Goal: Task Accomplishment & Management: Complete application form

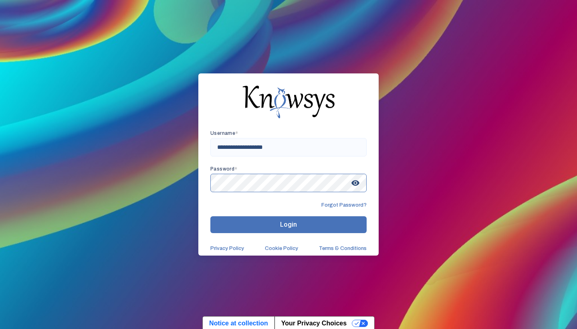
click at [289, 224] on button "Login" at bounding box center [288, 224] width 156 height 17
click at [303, 145] on input "**********" at bounding box center [288, 147] width 156 height 18
click at [357, 180] on span "visibility" at bounding box center [355, 183] width 14 height 14
click at [307, 145] on input "**********" at bounding box center [288, 147] width 156 height 18
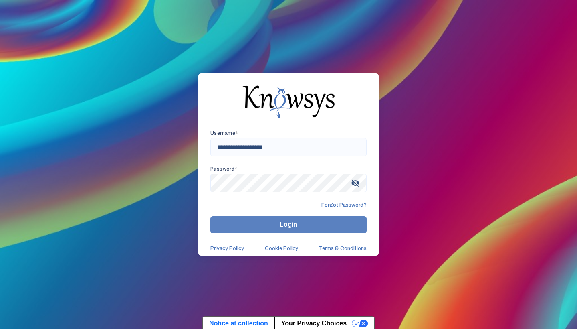
click at [286, 219] on button "Login" at bounding box center [288, 224] width 156 height 17
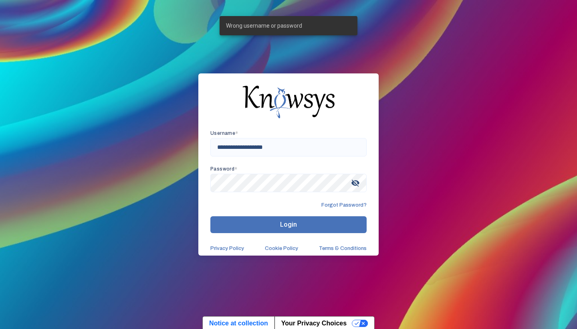
click at [310, 173] on div "Password * visibility_off" at bounding box center [288, 179] width 156 height 26
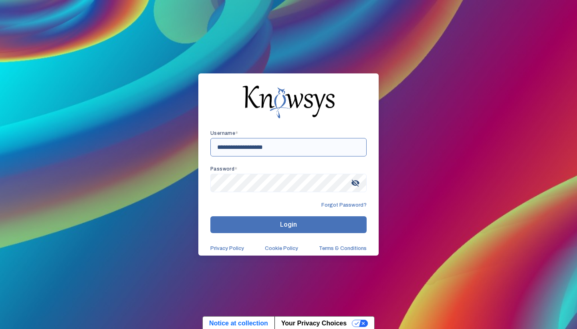
click at [347, 143] on input "**********" at bounding box center [288, 147] width 156 height 18
click at [337, 144] on input "**********" at bounding box center [288, 147] width 156 height 18
type input "*"
type input "**********"
click at [289, 224] on button "Login" at bounding box center [288, 224] width 156 height 17
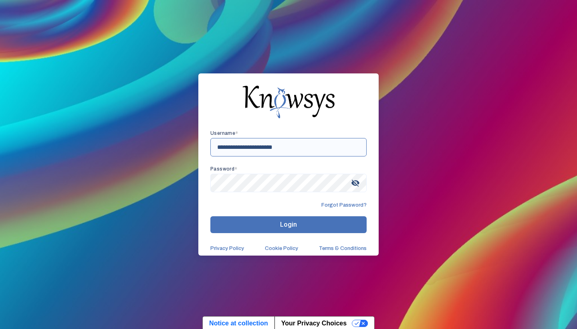
drag, startPoint x: 311, startPoint y: 144, endPoint x: 283, endPoint y: 148, distance: 29.1
click at [283, 147] on input "**********" at bounding box center [288, 147] width 156 height 18
click at [308, 142] on input "**********" at bounding box center [288, 147] width 156 height 18
drag, startPoint x: 297, startPoint y: 154, endPoint x: 183, endPoint y: 143, distance: 114.7
click at [183, 143] on div "**********" at bounding box center [288, 164] width 577 height 329
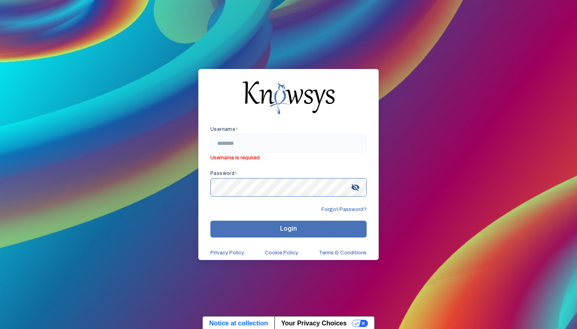
click at [179, 185] on div "Username * Username is required Password * visibility_off Forgot Password? Logi…" at bounding box center [288, 164] width 577 height 329
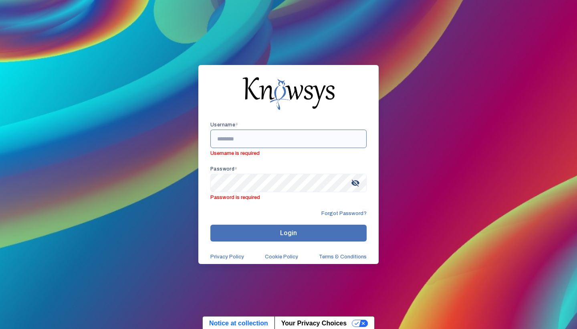
click at [240, 138] on input "text" at bounding box center [288, 138] width 156 height 18
paste input "**********"
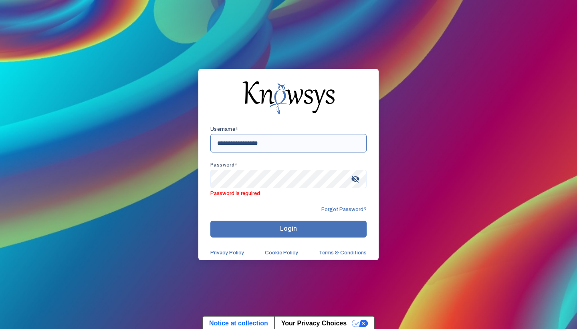
type input "**********"
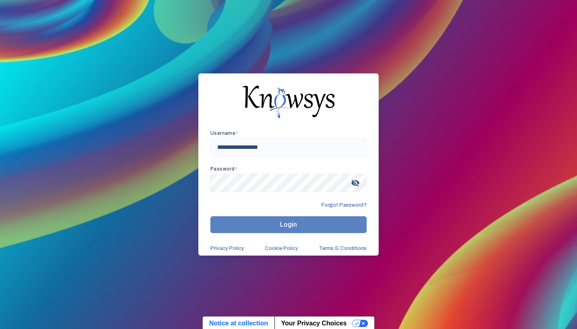
click at [263, 221] on button "Login" at bounding box center [288, 224] width 156 height 17
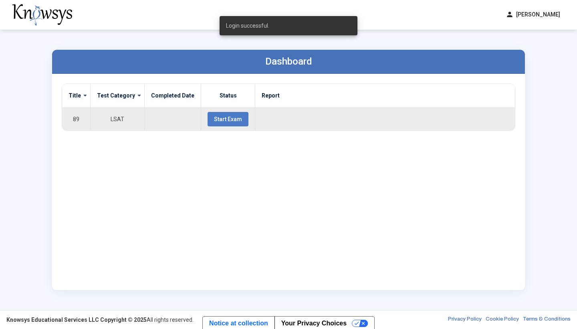
click at [228, 121] on span "Start Exam" at bounding box center [228, 119] width 28 height 6
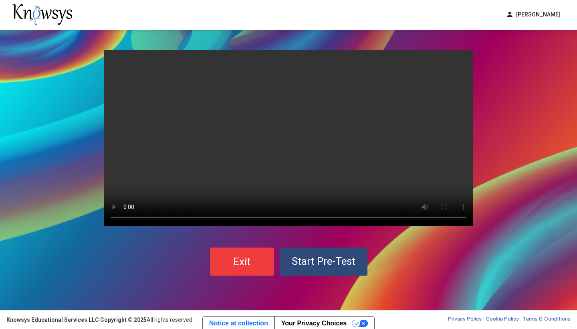
click at [315, 257] on span "Start Pre-Test" at bounding box center [324, 261] width 64 height 12
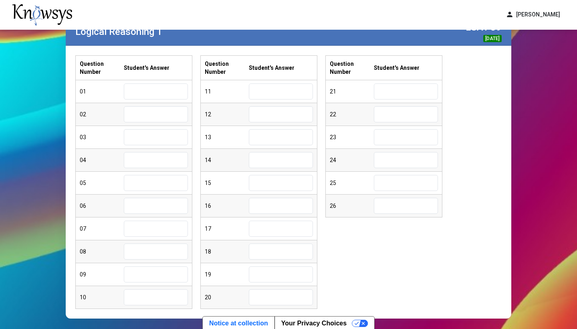
scroll to position [46, 0]
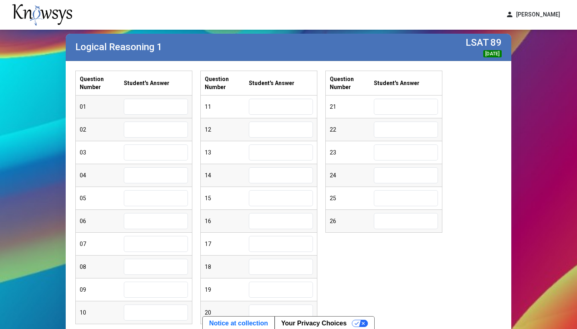
click at [149, 112] on input "text" at bounding box center [156, 107] width 64 height 16
type input "*"
click at [137, 135] on input "text" at bounding box center [156, 129] width 64 height 16
type input "*"
click at [138, 157] on input "text" at bounding box center [156, 152] width 64 height 16
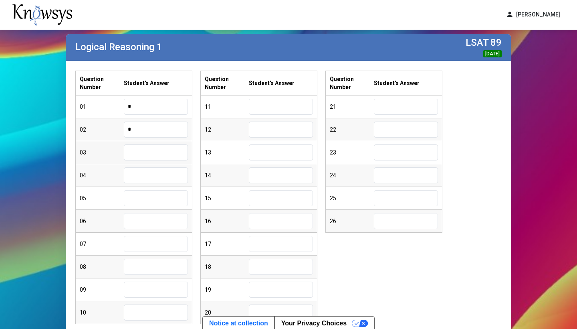
type input "*"
click at [136, 178] on input "text" at bounding box center [156, 175] width 64 height 16
type input "*"
click at [143, 194] on input "text" at bounding box center [156, 198] width 64 height 16
type input "*"
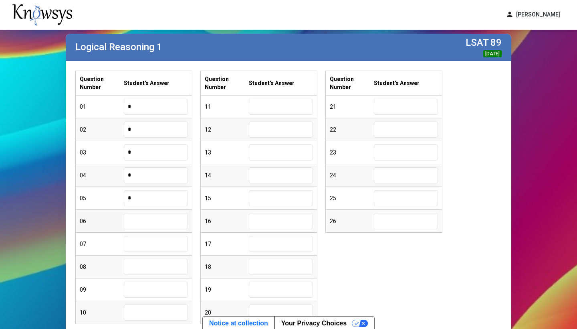
click at [159, 222] on input "text" at bounding box center [156, 221] width 64 height 16
type input "*"
click at [152, 243] on input "text" at bounding box center [156, 244] width 64 height 16
type input "*"
click at [149, 269] on input "text" at bounding box center [156, 266] width 64 height 16
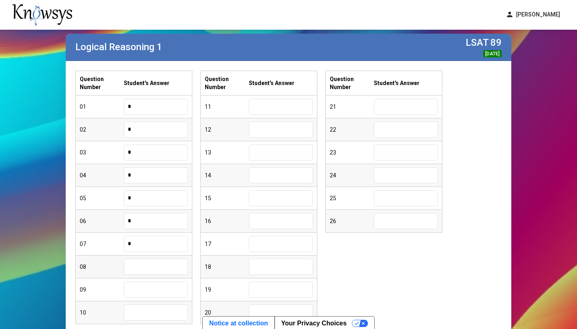
type input "*"
click at [145, 287] on input "text" at bounding box center [156, 289] width 64 height 16
type input "*"
click at [145, 309] on input "text" at bounding box center [156, 312] width 64 height 16
type input "*"
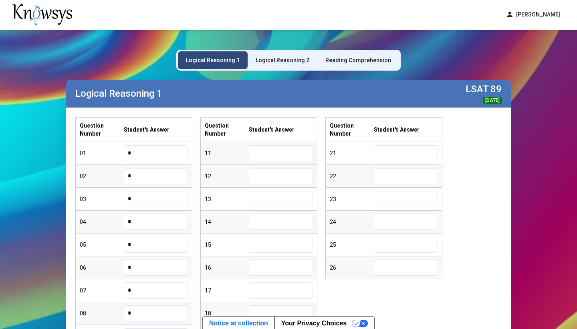
scroll to position [0, 0]
click at [276, 157] on input "text" at bounding box center [281, 153] width 64 height 16
type input "*"
click at [267, 179] on input "text" at bounding box center [281, 176] width 64 height 16
type input "*"
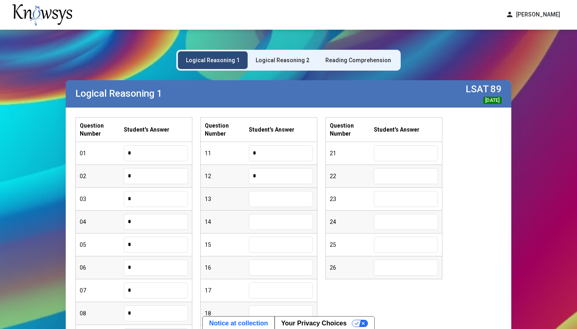
click at [276, 199] on input "text" at bounding box center [281, 199] width 64 height 16
type input "*"
click at [265, 226] on input "text" at bounding box center [281, 222] width 64 height 16
type input "*"
click at [260, 246] on input "text" at bounding box center [281, 244] width 64 height 16
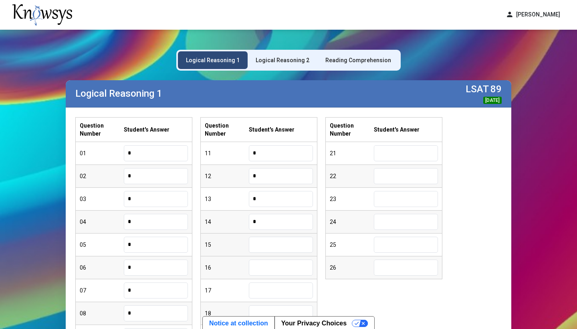
type input "*"
click at [255, 267] on input "text" at bounding box center [281, 267] width 64 height 16
type input "*"
click at [258, 285] on input "text" at bounding box center [281, 290] width 64 height 16
type input "*"
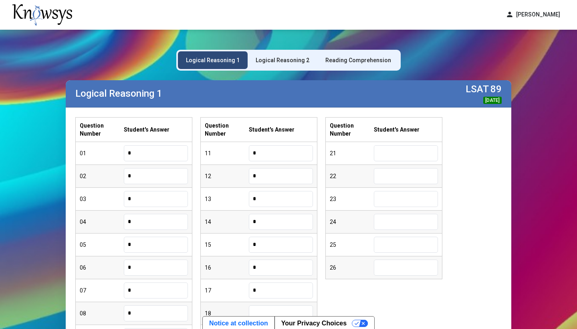
click at [268, 310] on input "text" at bounding box center [281, 313] width 64 height 16
type input "*"
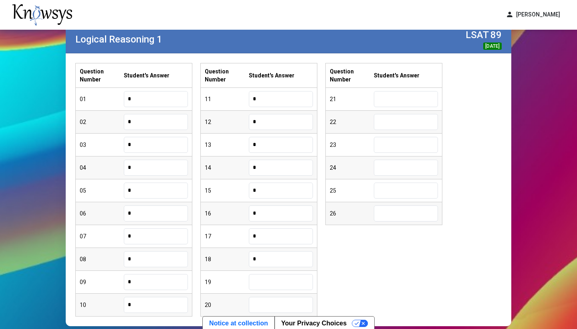
scroll to position [70, 0]
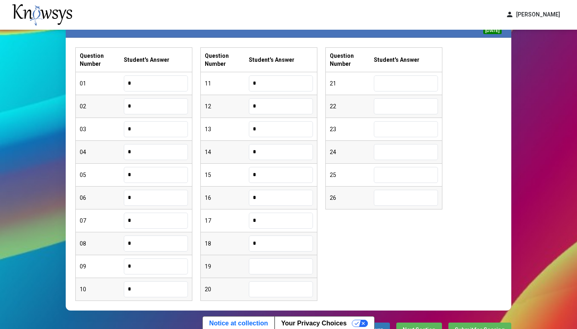
click at [286, 265] on input "text" at bounding box center [281, 266] width 64 height 16
type input "*"
click at [275, 282] on input "text" at bounding box center [281, 289] width 64 height 16
type input "*"
click at [396, 82] on input "text" at bounding box center [406, 83] width 64 height 16
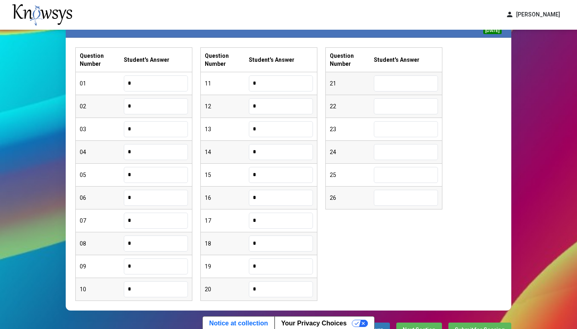
type input "*"
click at [392, 100] on input "text" at bounding box center [406, 106] width 64 height 16
type input "*"
click at [387, 131] on input "text" at bounding box center [406, 129] width 64 height 16
type input "*"
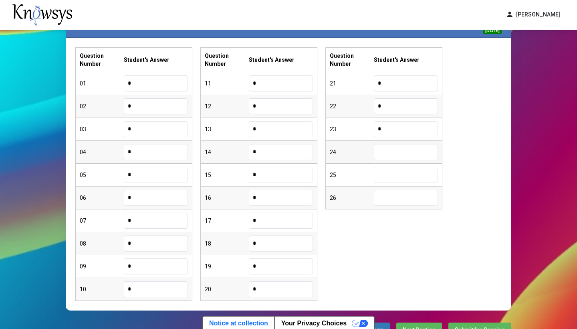
click at [386, 159] on input "text" at bounding box center [406, 152] width 64 height 16
type input "*"
click at [406, 171] on input "text" at bounding box center [406, 175] width 64 height 16
type input "*"
click at [400, 197] on input "text" at bounding box center [406, 198] width 64 height 16
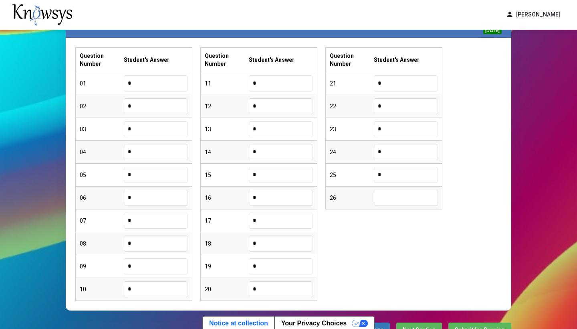
type input "*"
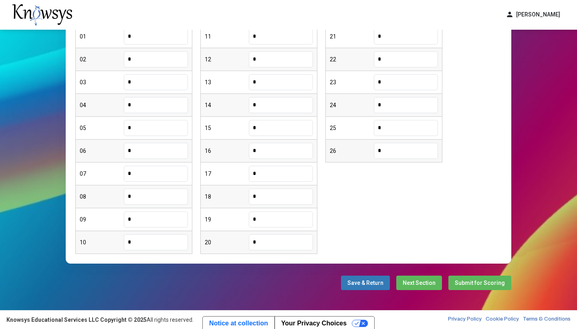
scroll to position [117, 0]
click at [421, 278] on button "Next Section" at bounding box center [419, 282] width 46 height 14
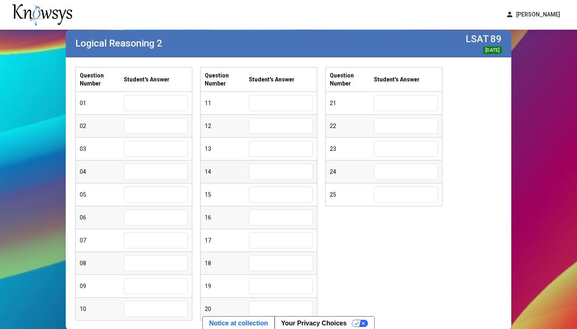
scroll to position [39, 0]
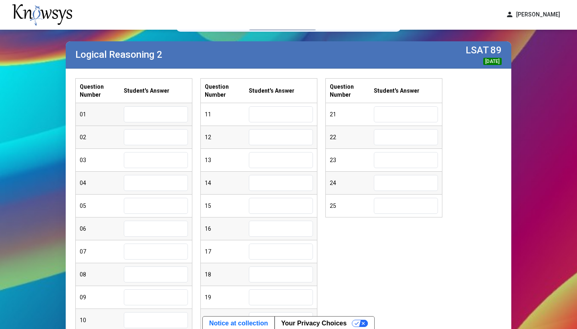
click at [186, 112] on input "text" at bounding box center [156, 114] width 64 height 16
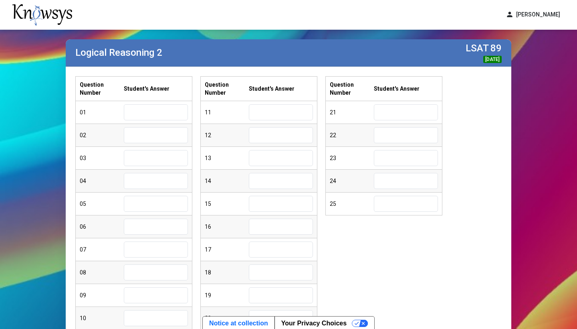
scroll to position [27, 0]
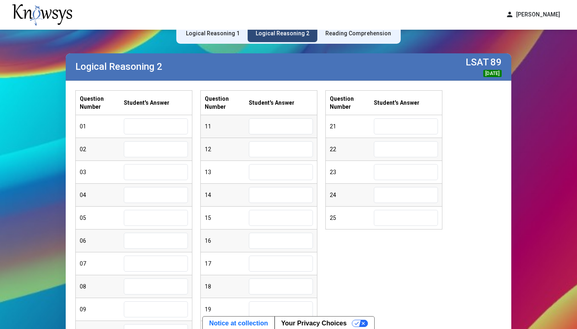
type input "*"
click at [175, 158] on div "02" at bounding box center [134, 149] width 116 height 23
click at [165, 151] on input "text" at bounding box center [156, 149] width 64 height 16
type input "*"
click at [160, 184] on div "04" at bounding box center [134, 195] width 116 height 23
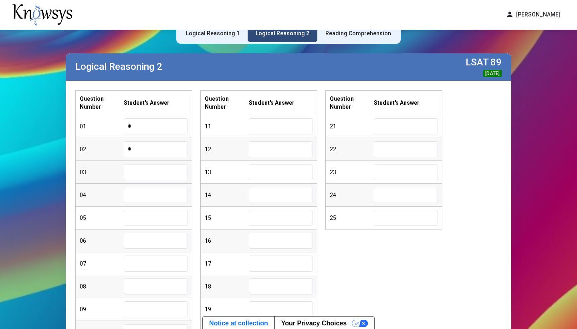
click at [156, 178] on input "text" at bounding box center [156, 172] width 64 height 16
type input "*"
click at [156, 196] on input "text" at bounding box center [156, 195] width 64 height 16
type input "*"
click at [149, 216] on input "text" at bounding box center [156, 218] width 64 height 16
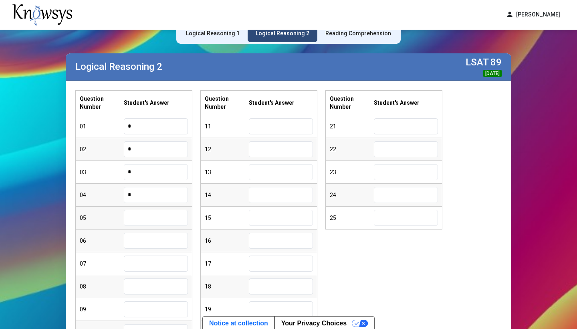
type input "*"
click at [139, 240] on input "text" at bounding box center [156, 240] width 64 height 16
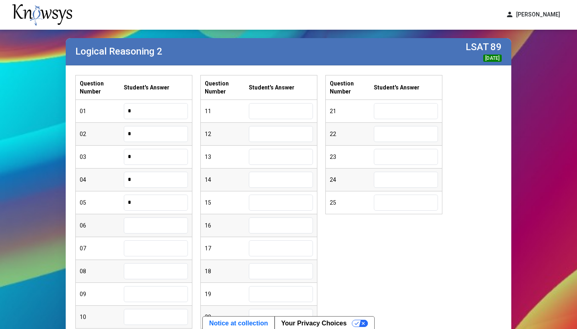
scroll to position [46, 0]
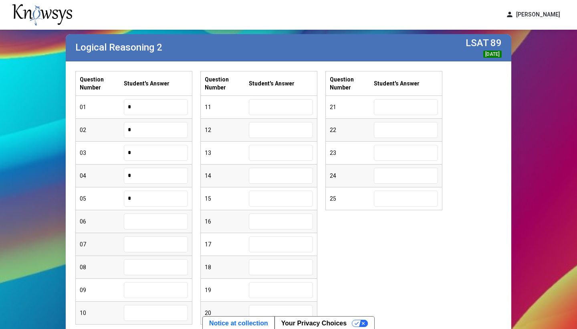
type input "*"
click at [138, 257] on div "08" at bounding box center [134, 267] width 116 height 23
click at [136, 250] on input "text" at bounding box center [156, 244] width 64 height 16
type input "*"
click at [140, 265] on input "text" at bounding box center [156, 267] width 64 height 16
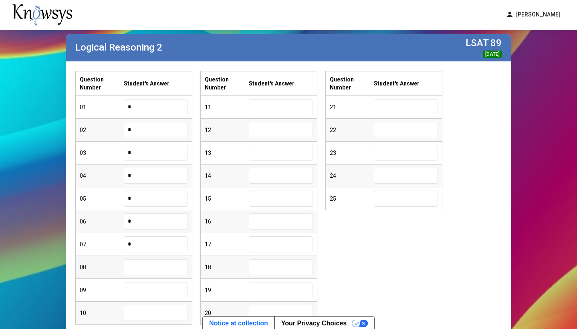
type input "*"
click at [132, 293] on input "text" at bounding box center [156, 290] width 64 height 16
type input "*"
click at [149, 320] on input "text" at bounding box center [156, 313] width 64 height 16
type input "*"
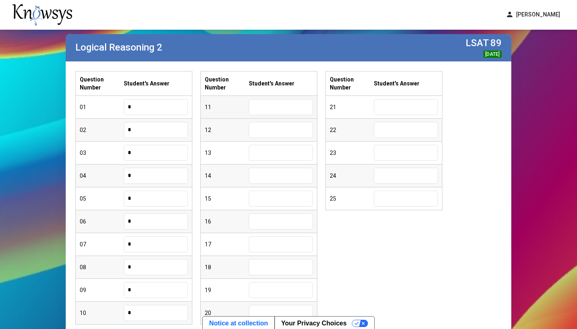
click at [272, 112] on input "text" at bounding box center [281, 107] width 64 height 16
type input "*"
click at [280, 123] on input "text" at bounding box center [281, 130] width 64 height 16
type input "*"
click at [262, 160] on input "text" at bounding box center [281, 153] width 64 height 16
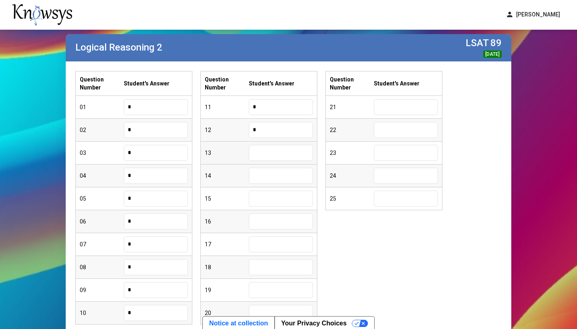
type input "*"
click at [260, 175] on input "text" at bounding box center [281, 176] width 64 height 16
type input "*"
click at [256, 194] on input "text" at bounding box center [281, 198] width 64 height 16
type input "*"
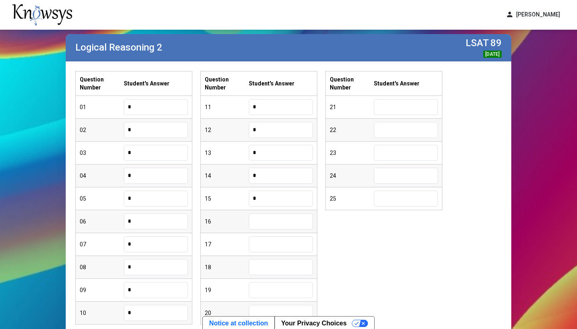
click at [262, 219] on input "text" at bounding box center [281, 221] width 64 height 16
type input "*"
click at [265, 237] on input "text" at bounding box center [281, 244] width 64 height 16
type input "*"
click at [269, 265] on input "text" at bounding box center [281, 267] width 64 height 16
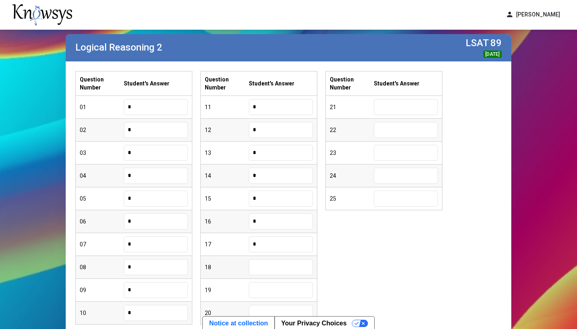
type input "*"
click at [267, 289] on input "text" at bounding box center [281, 290] width 64 height 16
type input "*"
click at [270, 309] on input "text" at bounding box center [281, 313] width 64 height 16
type input "*"
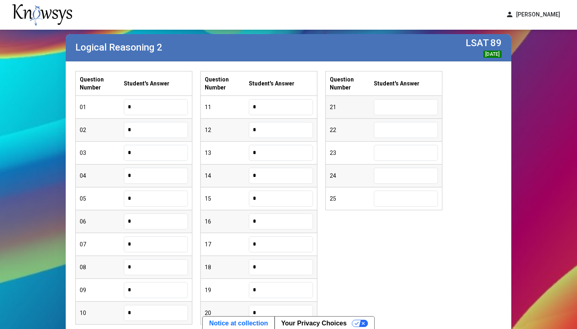
click at [404, 105] on input "text" at bounding box center [406, 107] width 64 height 16
type input "*"
click at [405, 129] on input "text" at bounding box center [406, 130] width 64 height 16
type input "*"
click at [402, 150] on input "text" at bounding box center [406, 153] width 64 height 16
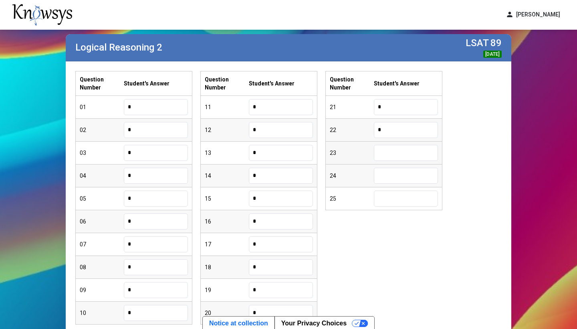
type input "*"
click at [395, 170] on input "text" at bounding box center [406, 176] width 64 height 16
type input "*"
click at [394, 194] on input "text" at bounding box center [406, 198] width 64 height 16
type input "*"
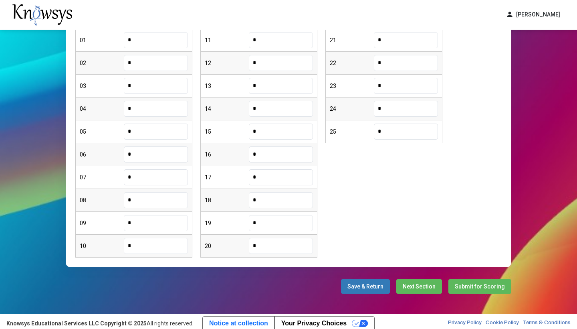
scroll to position [113, 0]
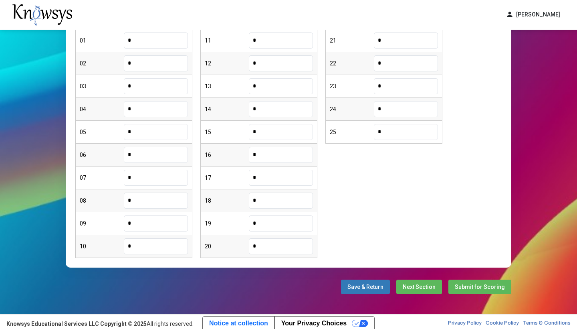
click at [418, 280] on button "Next Section" at bounding box center [419, 286] width 46 height 14
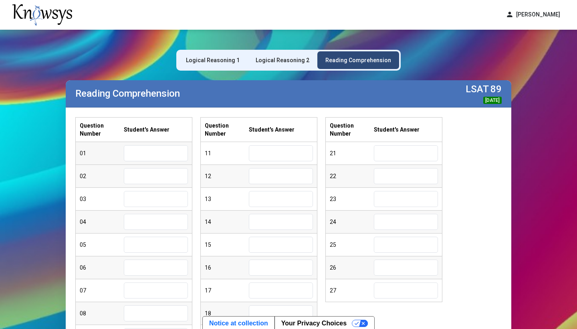
click at [161, 147] on input "text" at bounding box center [156, 153] width 64 height 16
type input "*"
click at [148, 173] on input "text" at bounding box center [156, 176] width 64 height 16
type input "*"
click at [144, 202] on input "text" at bounding box center [156, 199] width 64 height 16
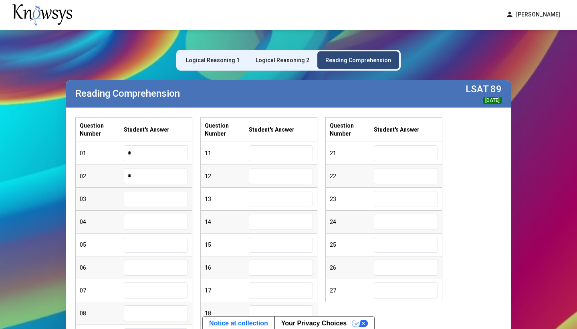
type input "*"
click at [143, 226] on input "text" at bounding box center [156, 222] width 64 height 16
type input "*"
click at [139, 244] on input "text" at bounding box center [156, 244] width 64 height 16
type input "*"
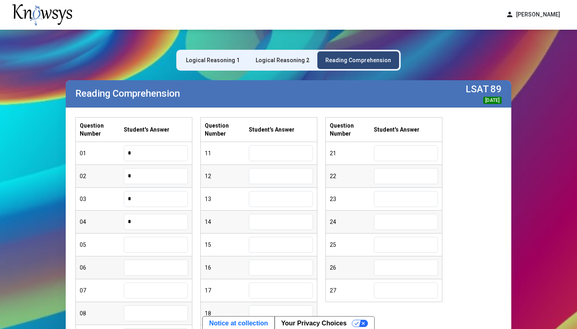
type input "*"
click at [142, 270] on input "text" at bounding box center [156, 267] width 64 height 16
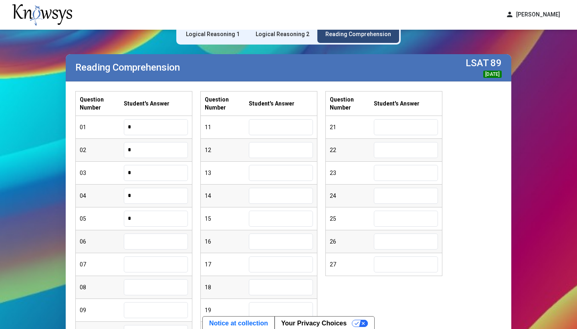
scroll to position [24, 0]
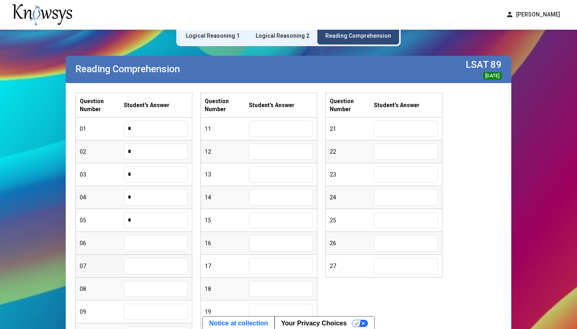
type input "*"
click at [134, 260] on input "text" at bounding box center [156, 266] width 64 height 16
type input "*"
click at [147, 292] on input "text" at bounding box center [156, 289] width 64 height 16
type input "*"
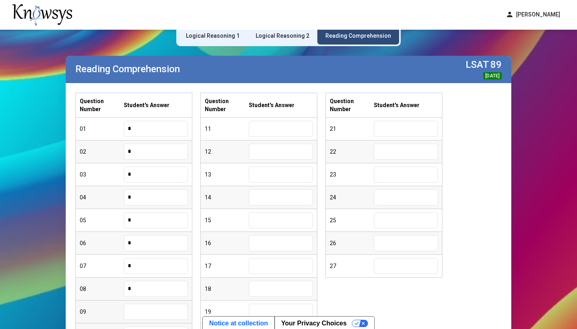
click at [145, 317] on input "text" at bounding box center [156, 311] width 64 height 16
type input "*"
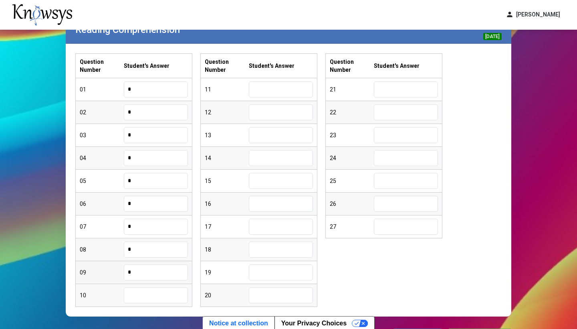
scroll to position [64, 0]
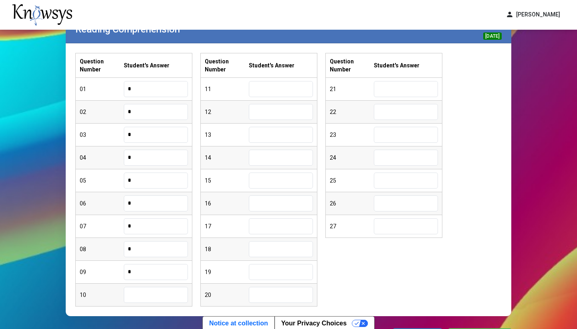
click at [139, 301] on input "text" at bounding box center [156, 295] width 64 height 16
type input "*"
click at [253, 91] on input "text" at bounding box center [281, 89] width 64 height 16
type input "*"
click at [253, 116] on input "text" at bounding box center [281, 112] width 64 height 16
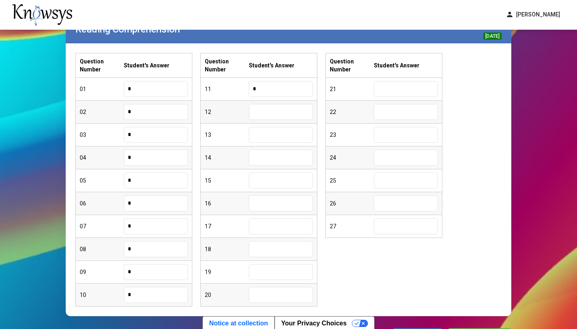
type input "*"
click at [260, 133] on input "text" at bounding box center [281, 135] width 64 height 16
type input "*"
click at [279, 164] on input "text" at bounding box center [281, 157] width 64 height 16
type input "*"
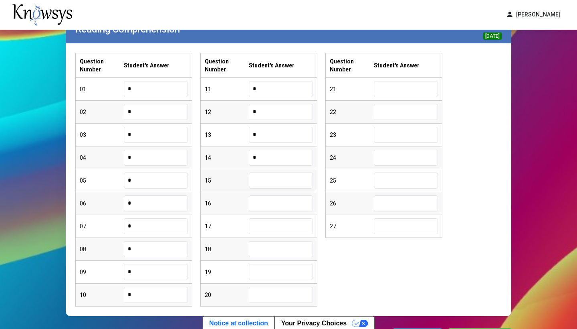
click at [277, 184] on input "text" at bounding box center [281, 180] width 64 height 16
type input "*"
click at [282, 201] on input "text" at bounding box center [281, 203] width 64 height 16
type input "*"
click at [279, 218] on input "text" at bounding box center [281, 226] width 64 height 16
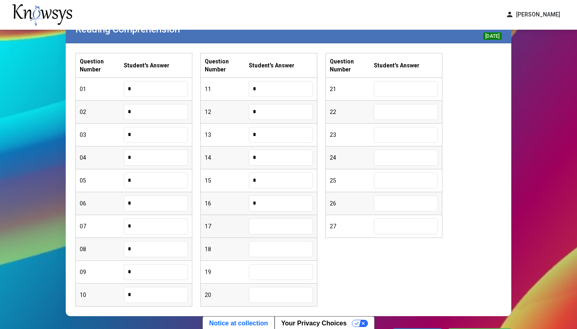
type input "*"
click at [271, 252] on input "text" at bounding box center [281, 249] width 64 height 16
type input "*"
click at [267, 273] on input "text" at bounding box center [281, 272] width 64 height 16
type input "*"
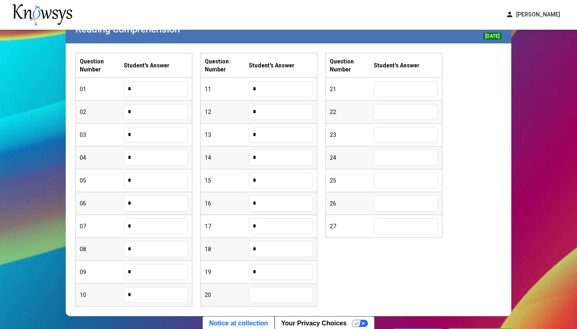
click at [262, 293] on input "text" at bounding box center [281, 295] width 64 height 16
type input "*"
click at [390, 96] on input "text" at bounding box center [406, 89] width 64 height 16
type input "*"
click at [394, 117] on input "text" at bounding box center [406, 112] width 64 height 16
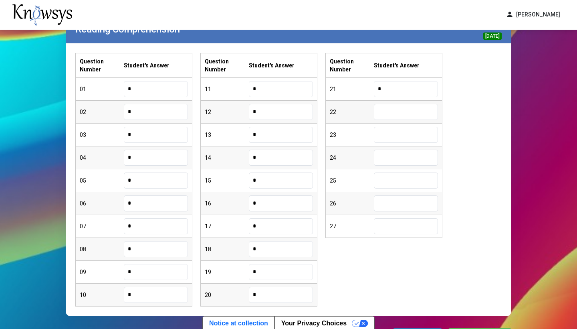
type input "*"
click at [394, 130] on input "text" at bounding box center [406, 135] width 64 height 16
type input "*"
click at [389, 158] on input "text" at bounding box center [406, 157] width 64 height 16
type input "*"
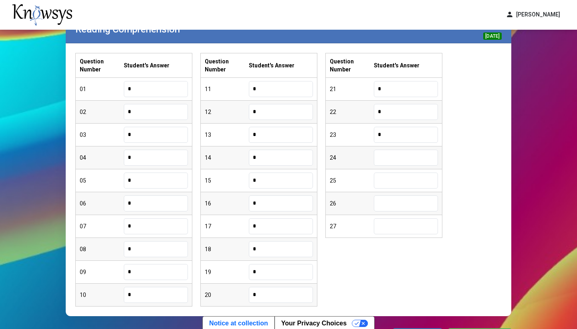
type input "*"
click at [390, 182] on input "text" at bounding box center [406, 180] width 64 height 16
type input "*"
click at [396, 202] on input "text" at bounding box center [406, 203] width 64 height 16
type input "*"
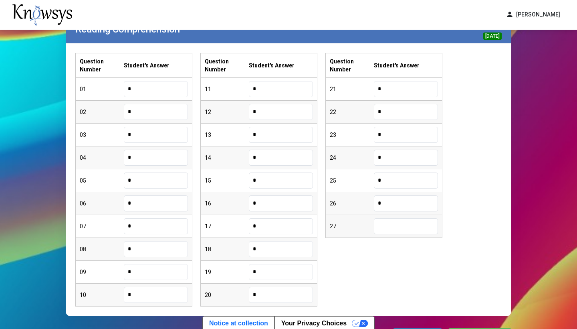
click at [398, 223] on input "text" at bounding box center [406, 226] width 64 height 16
type input "*"
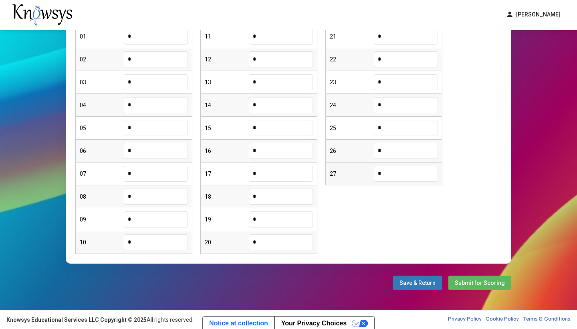
scroll to position [117, 0]
click at [471, 280] on span "Submit for Scoring" at bounding box center [480, 282] width 50 height 6
